Goal: Task Accomplishment & Management: Manage account settings

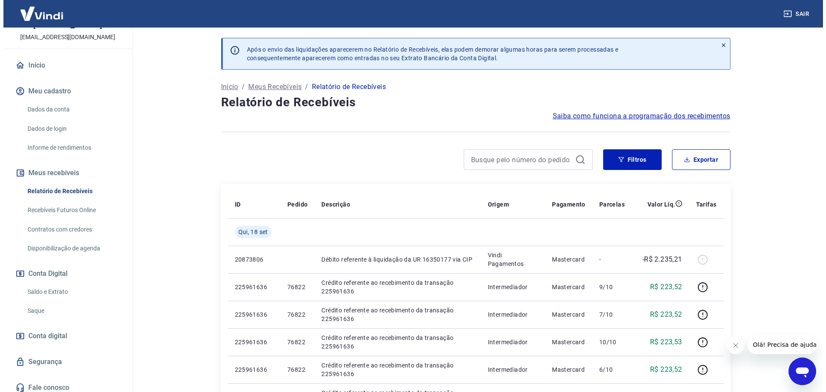
scroll to position [57, 0]
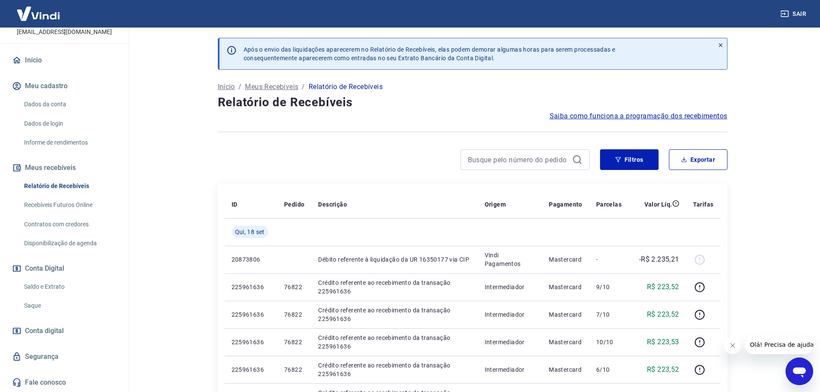
click at [65, 282] on link "Saldo e Extrato" at bounding box center [70, 287] width 98 height 18
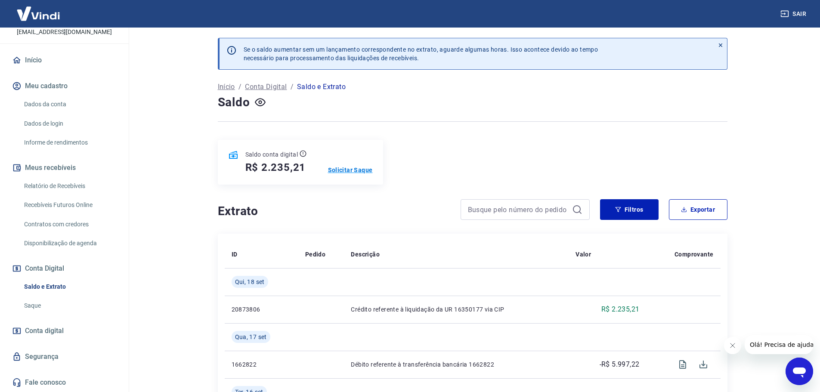
click at [346, 172] on p "Solicitar Saque" at bounding box center [350, 170] width 45 height 9
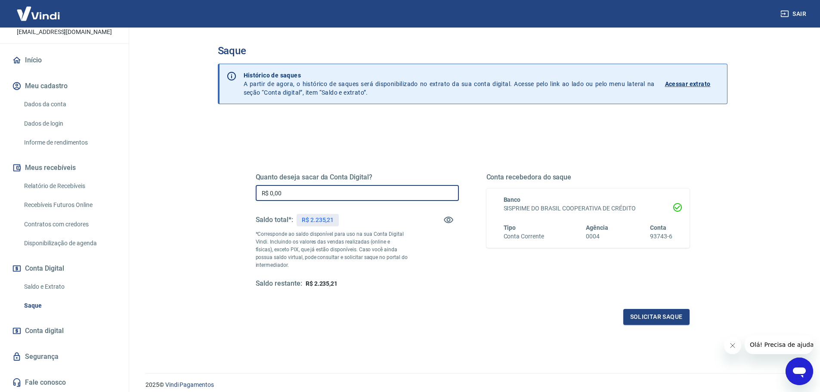
click at [296, 193] on input "R$ 0,00" at bounding box center [357, 193] width 203 height 16
type input "R$ 2.235,21"
click at [646, 315] on button "Solicitar saque" at bounding box center [656, 317] width 66 height 16
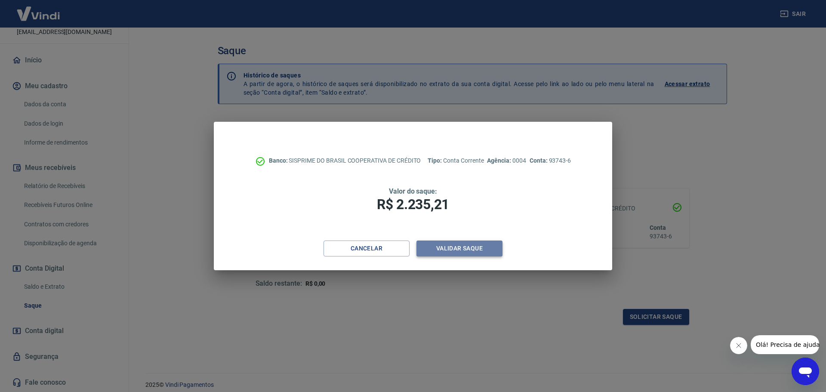
click at [479, 251] on button "Validar saque" at bounding box center [460, 249] width 86 height 16
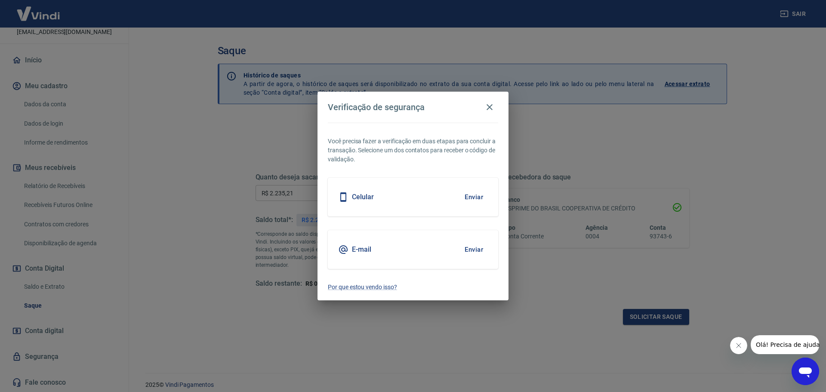
click at [344, 249] on icon at bounding box center [343, 249] width 10 height 10
click at [470, 253] on button "Enviar" at bounding box center [474, 250] width 28 height 18
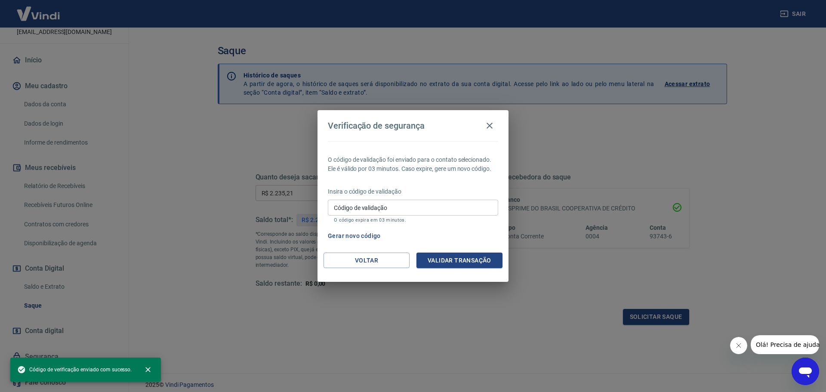
click at [346, 236] on button "Gerar novo código" at bounding box center [355, 236] width 60 height 16
click at [396, 210] on input "Código de validação" at bounding box center [413, 208] width 170 height 16
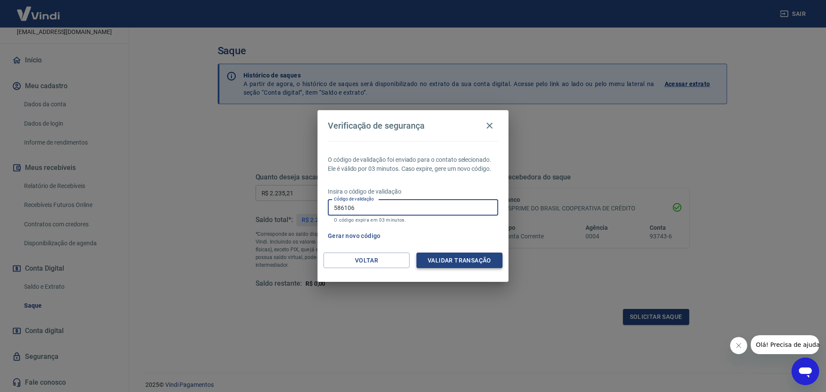
type input "586106"
click at [449, 266] on button "Validar transação" at bounding box center [460, 261] width 86 height 16
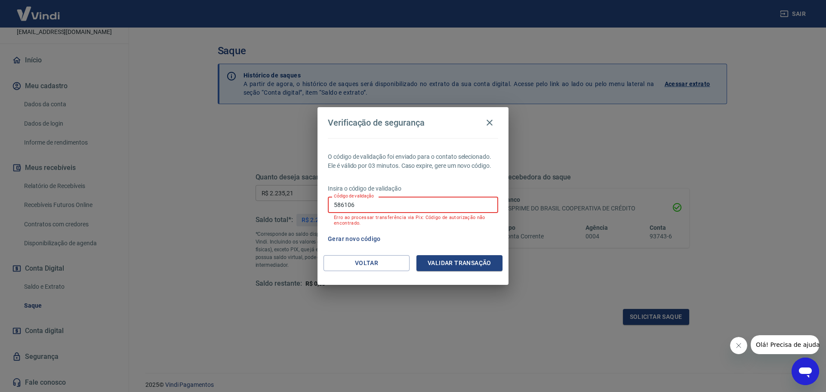
drag, startPoint x: 362, startPoint y: 205, endPoint x: 322, endPoint y: 207, distance: 40.5
click at [322, 207] on div "O código de validação foi enviado para o contato selecionado. Ele é válido por …" at bounding box center [413, 196] width 191 height 117
click at [381, 203] on div "Código de validação Código de validação Erro ao processar transferência via Pix…" at bounding box center [413, 211] width 170 height 29
click at [374, 241] on button "Gerar novo código" at bounding box center [355, 239] width 60 height 16
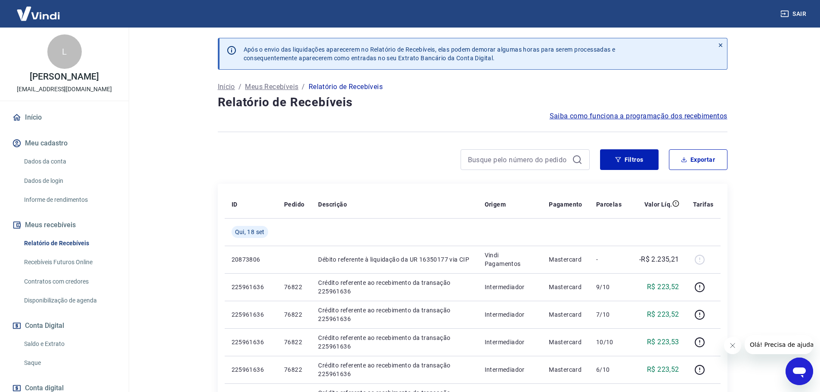
click at [76, 343] on link "Saldo e Extrato" at bounding box center [70, 344] width 98 height 18
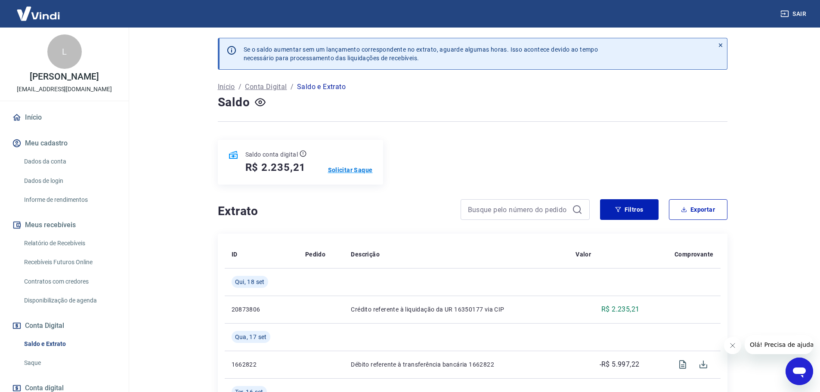
drag, startPoint x: 349, startPoint y: 165, endPoint x: 348, endPoint y: 172, distance: 7.4
click at [348, 170] on div "Saldo conta digital R$ 2.235,21 Solicitar Saque" at bounding box center [300, 162] width 165 height 45
click at [346, 172] on p "Solicitar Saque" at bounding box center [350, 170] width 45 height 9
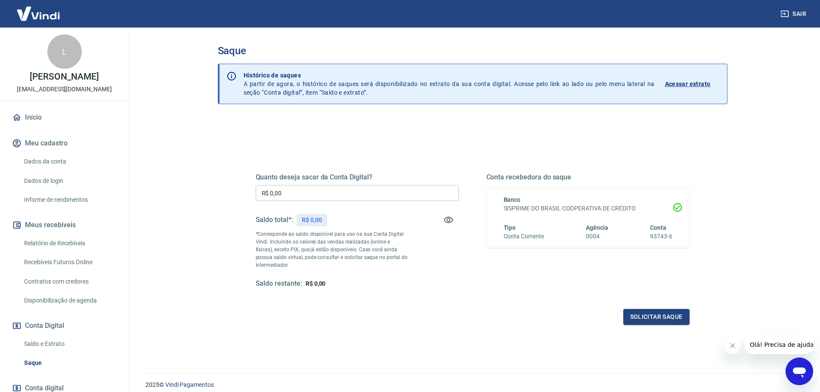
click at [316, 192] on input "R$ 0,00" at bounding box center [357, 193] width 203 height 16
type input "R$ 2.235,21"
click at [650, 317] on button "Solicitar saque" at bounding box center [656, 317] width 66 height 16
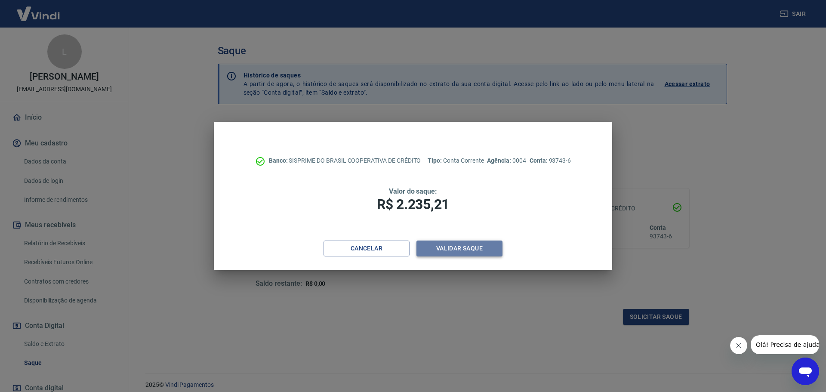
click at [477, 251] on button "Validar saque" at bounding box center [460, 249] width 86 height 16
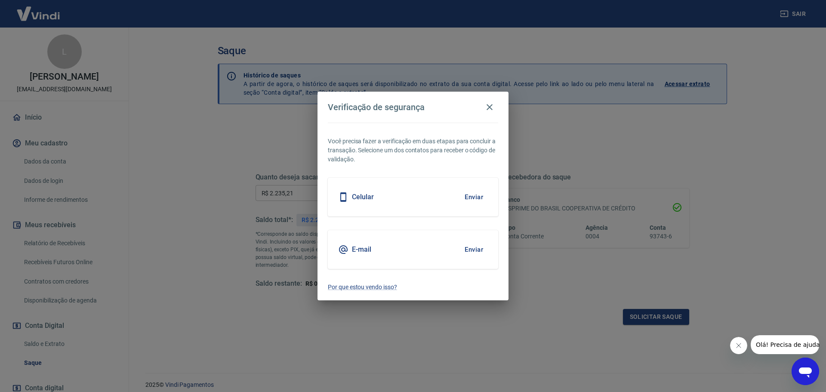
click at [358, 247] on h5 "E-mail" at bounding box center [361, 249] width 19 height 9
click at [469, 248] on button "Enviar" at bounding box center [474, 250] width 28 height 18
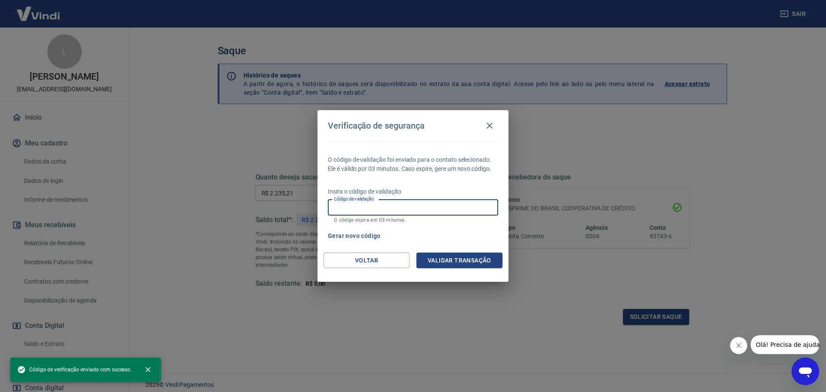
click at [402, 209] on input "Código de validação" at bounding box center [413, 208] width 170 height 16
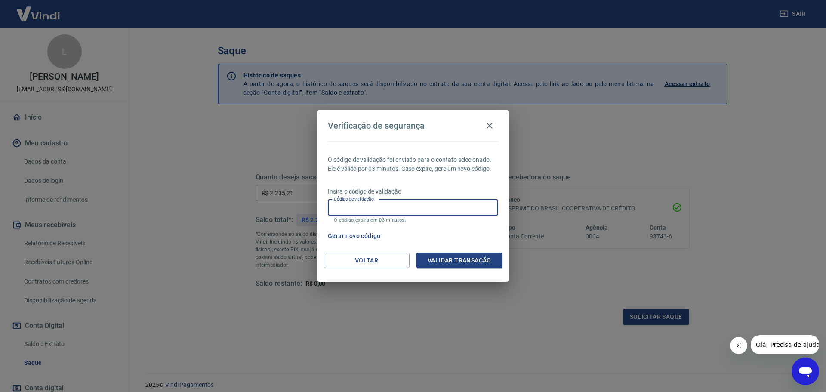
click at [428, 209] on input "Código de validação" at bounding box center [413, 208] width 170 height 16
type input "765904"
click at [456, 265] on button "Validar transação" at bounding box center [460, 261] width 86 height 16
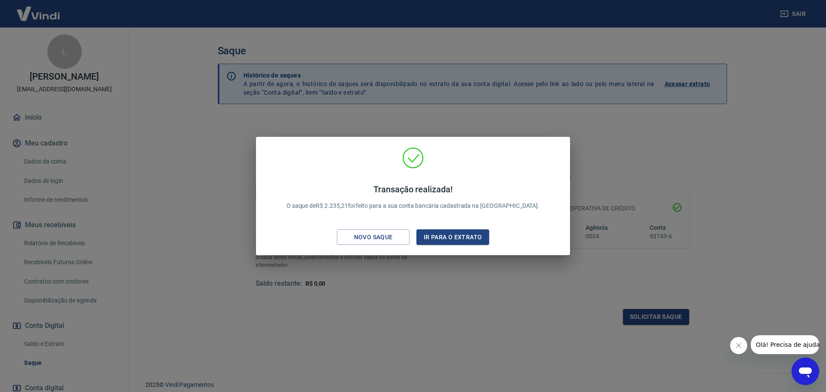
click at [418, 313] on div "Transação realizada! O saque de R$ 2.235,21 foi feito para a sua conta bancária…" at bounding box center [413, 196] width 826 height 392
